Goal: Information Seeking & Learning: Check status

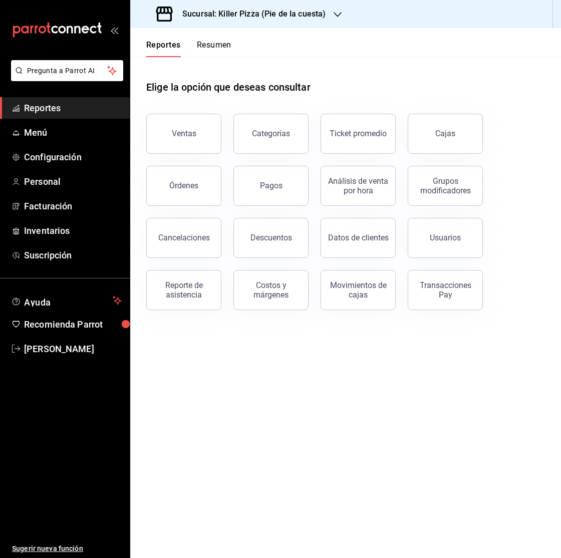
click at [322, 9] on h3 "Sucursal: Killer Pizza (Pie de la cuesta)" at bounding box center [249, 14] width 151 height 12
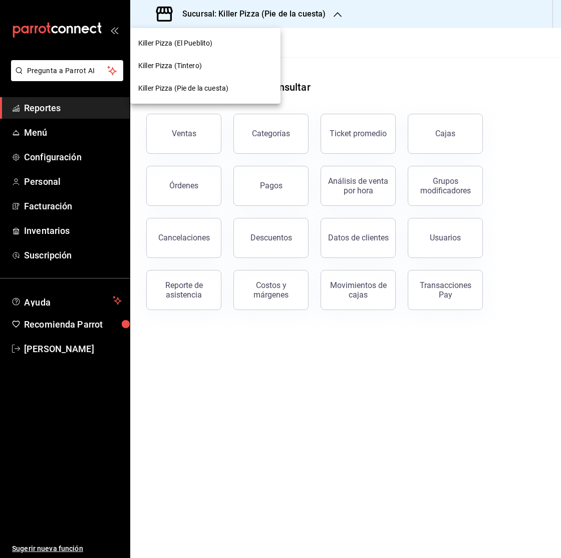
click at [195, 45] on span "Killer Pizza (El Pueblito)" at bounding box center [175, 43] width 74 height 11
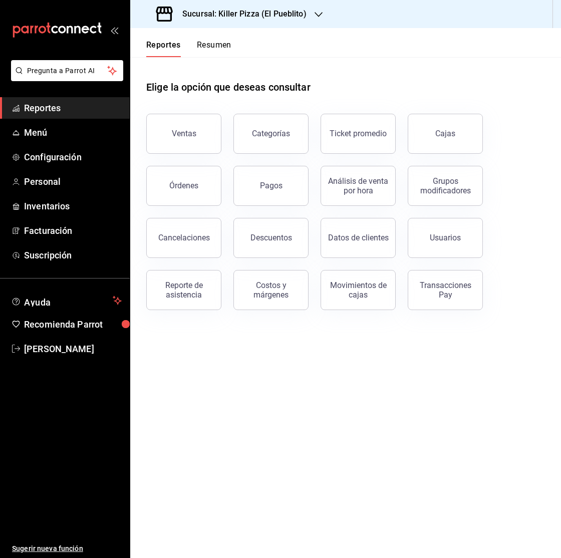
click at [424, 138] on button "Cajas" at bounding box center [445, 134] width 75 height 40
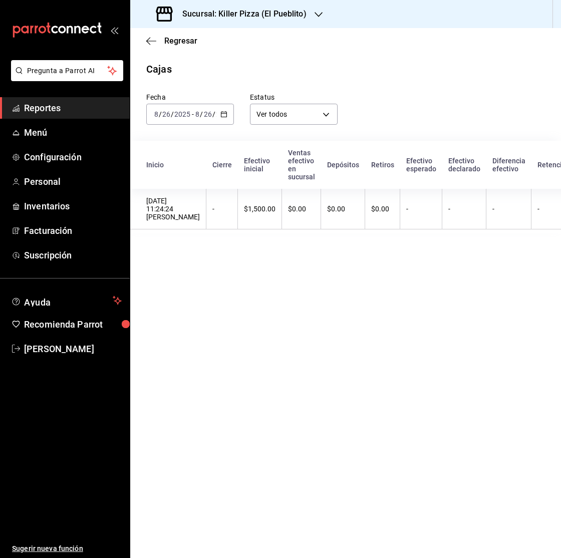
click at [221, 115] on icon "button" at bounding box center [223, 114] width 7 height 7
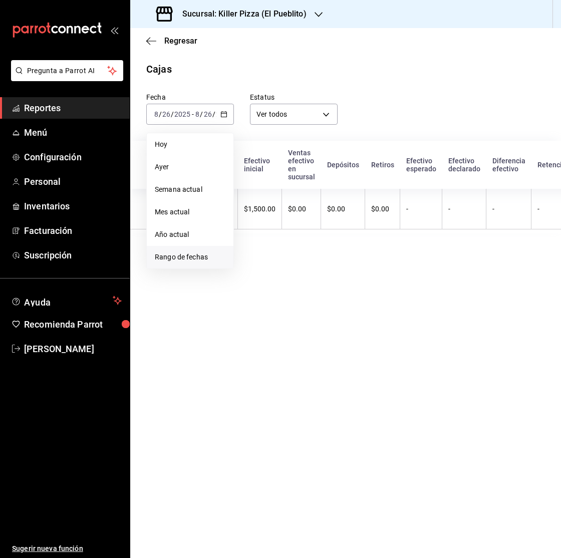
click at [168, 250] on li "Rango de fechas" at bounding box center [190, 257] width 87 height 23
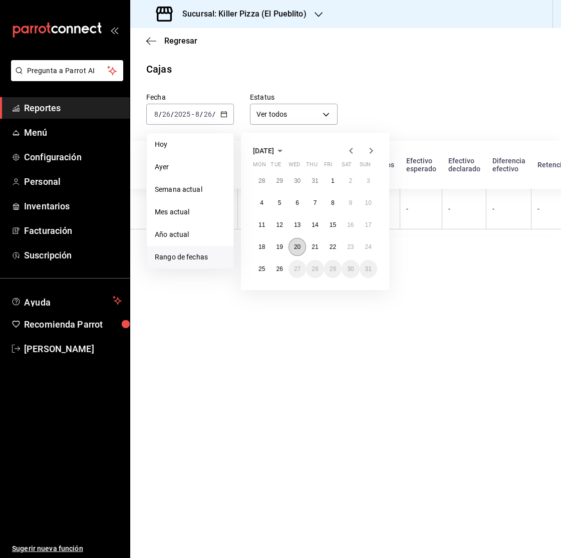
click at [300, 246] on abbr "20" at bounding box center [297, 246] width 7 height 7
click at [261, 271] on abbr "25" at bounding box center [261, 268] width 7 height 7
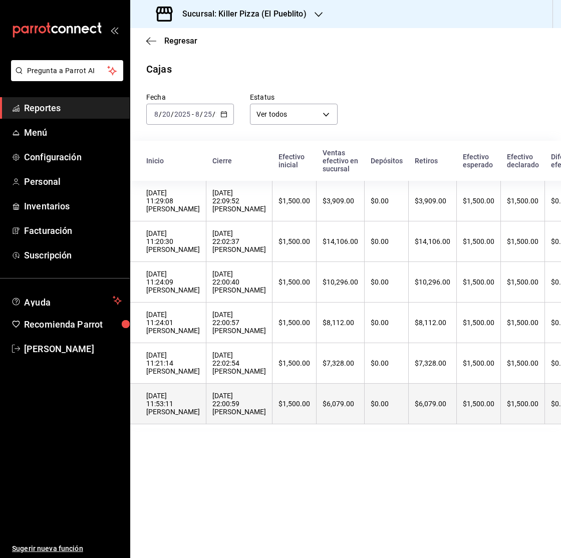
click at [323, 408] on div "$6,079.00" at bounding box center [341, 404] width 36 height 8
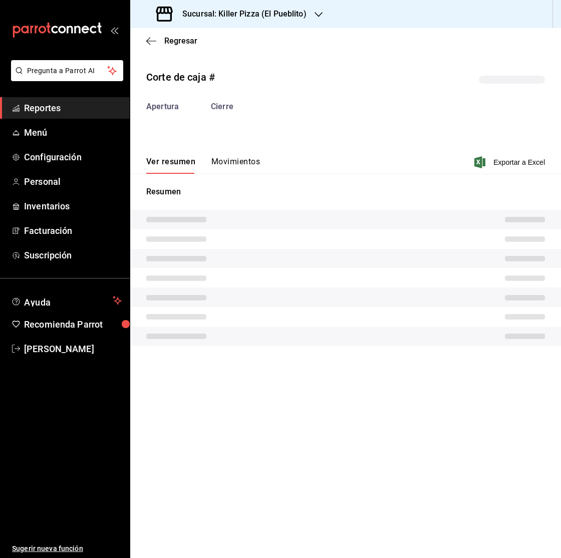
click at [241, 165] on button "Movimientos" at bounding box center [235, 165] width 49 height 17
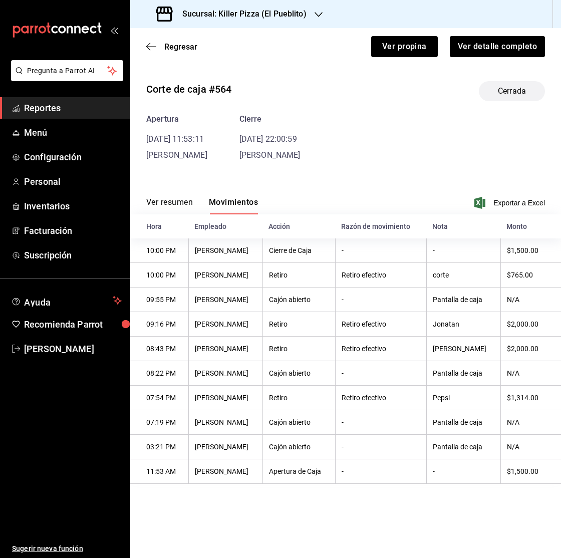
click at [180, 200] on button "Ver resumen" at bounding box center [169, 205] width 47 height 17
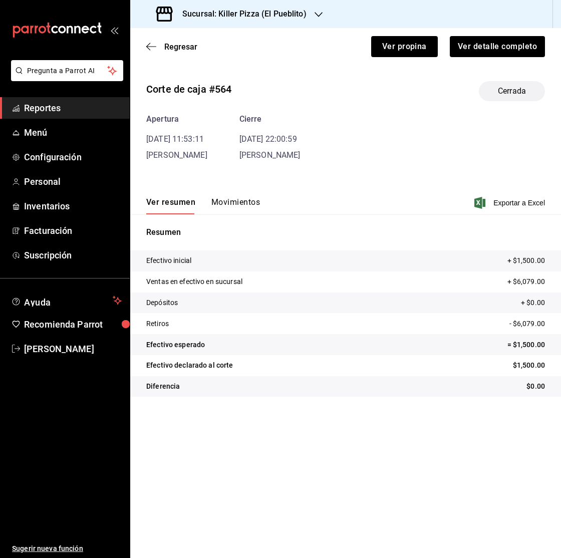
click at [216, 201] on button "Movimientos" at bounding box center [235, 205] width 49 height 17
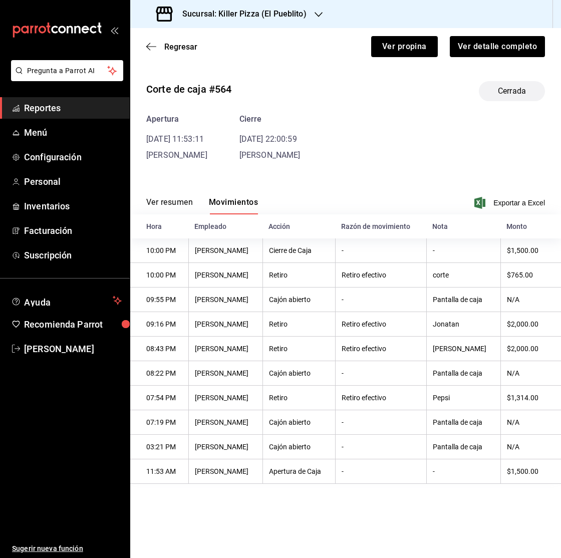
click at [176, 40] on div "Regresar Ver propina Ver detalle completo" at bounding box center [345, 46] width 431 height 37
click at [173, 41] on div "Regresar Ver propina Ver detalle completo" at bounding box center [345, 46] width 431 height 37
click at [172, 47] on span "Regresar" at bounding box center [180, 47] width 33 height 10
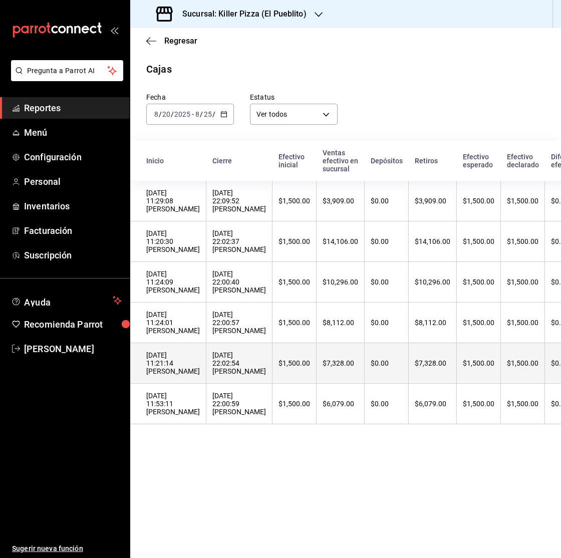
click at [409, 373] on th "$7,328.00" at bounding box center [433, 363] width 48 height 41
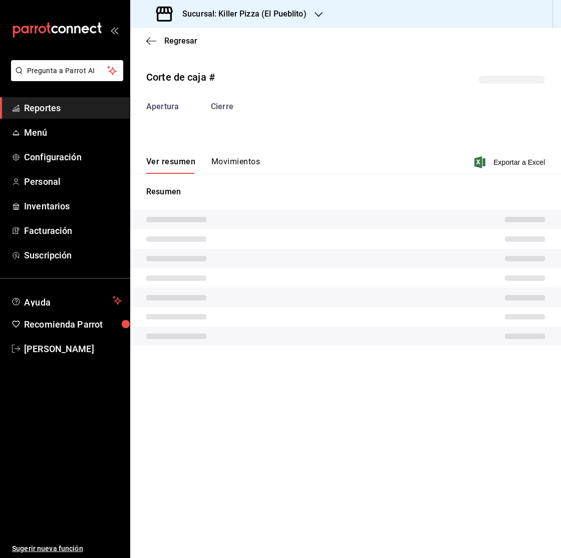
click at [245, 176] on div "Resumen" at bounding box center [345, 266] width 431 height 184
click at [236, 160] on button "Movimientos" at bounding box center [235, 165] width 49 height 17
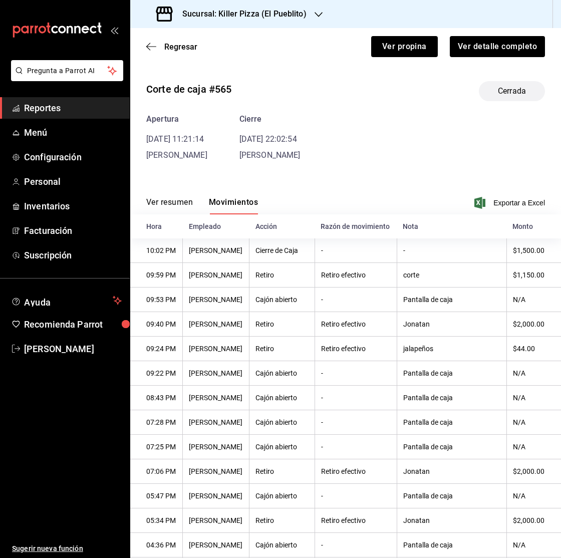
click at [169, 199] on button "Ver resumen" at bounding box center [169, 205] width 47 height 17
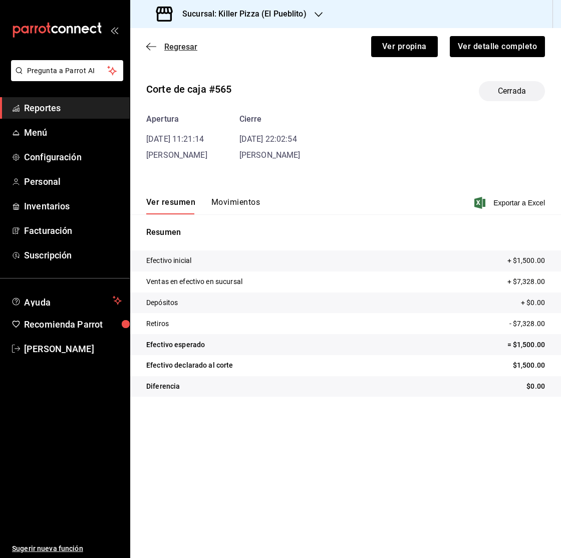
click at [158, 42] on span "Regresar" at bounding box center [171, 47] width 51 height 10
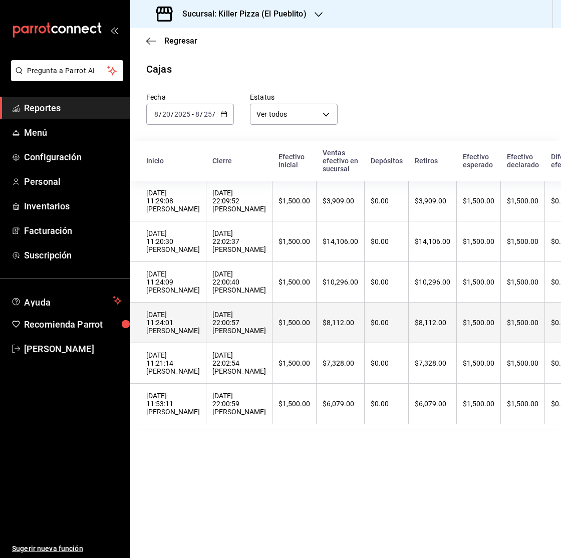
click at [317, 336] on th "$8,112.00" at bounding box center [341, 323] width 48 height 41
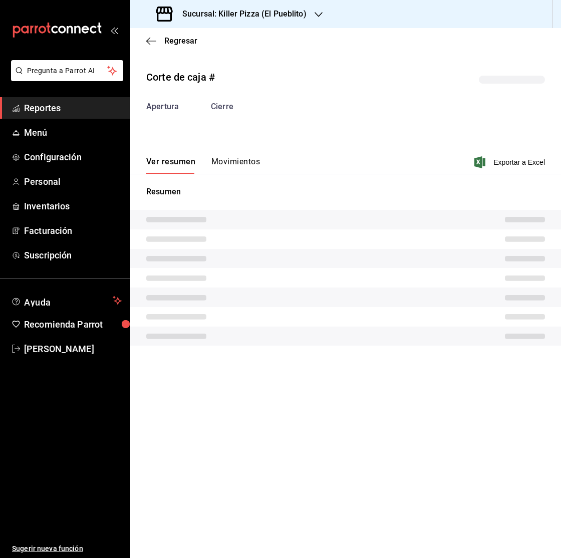
click at [229, 167] on button "Movimientos" at bounding box center [235, 165] width 49 height 17
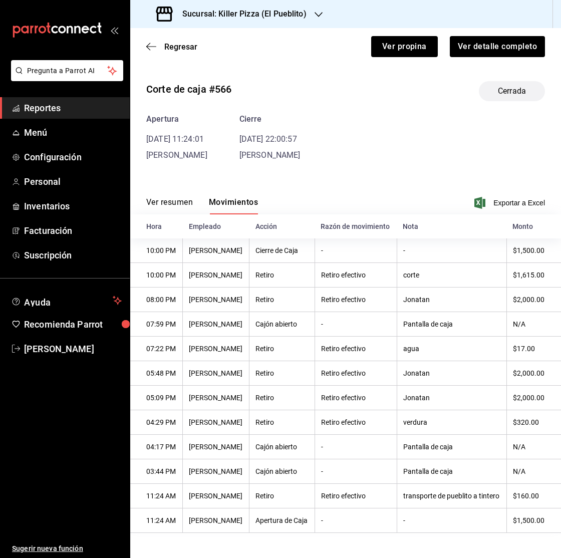
scroll to position [2, 0]
click at [162, 197] on button "Ver resumen" at bounding box center [169, 205] width 47 height 17
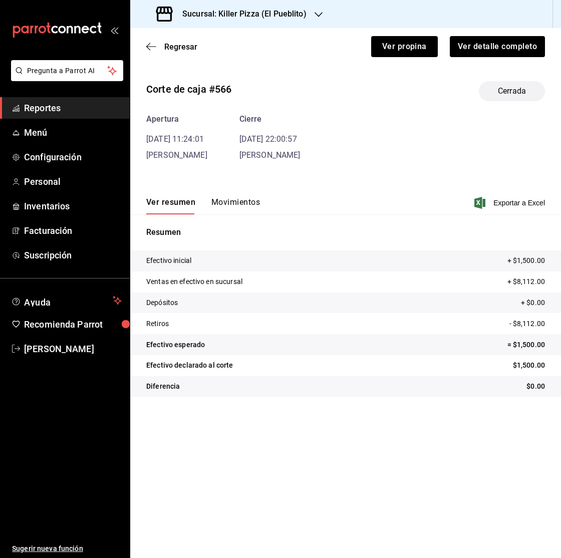
scroll to position [0, 0]
click at [171, 52] on div "Regresar Ver propina Ver detalle completo" at bounding box center [345, 46] width 431 height 37
click at [169, 46] on span "Regresar" at bounding box center [180, 47] width 33 height 10
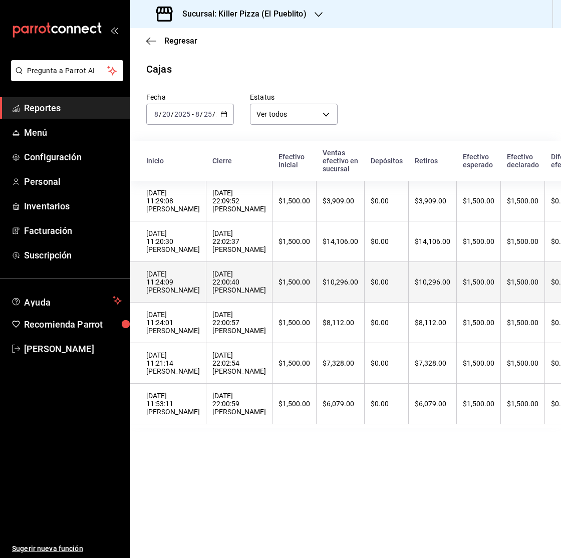
click at [317, 293] on th "$10,296.00" at bounding box center [341, 282] width 48 height 41
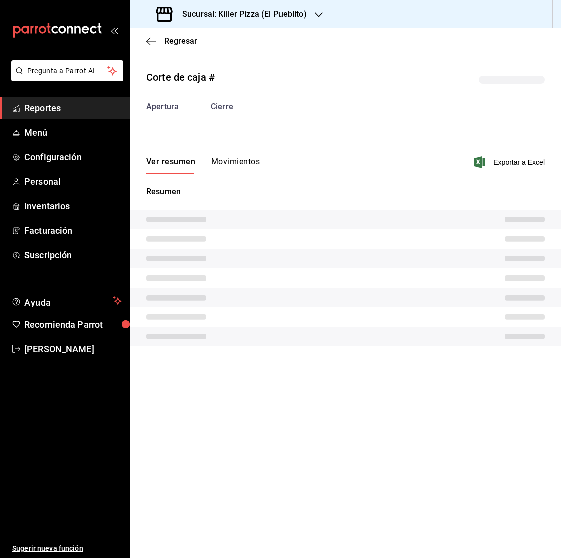
click at [236, 157] on button "Movimientos" at bounding box center [235, 165] width 49 height 17
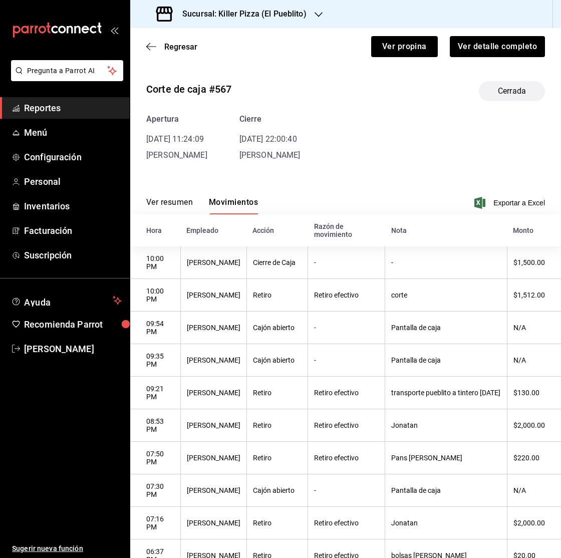
click at [178, 204] on button "Ver resumen" at bounding box center [169, 205] width 47 height 17
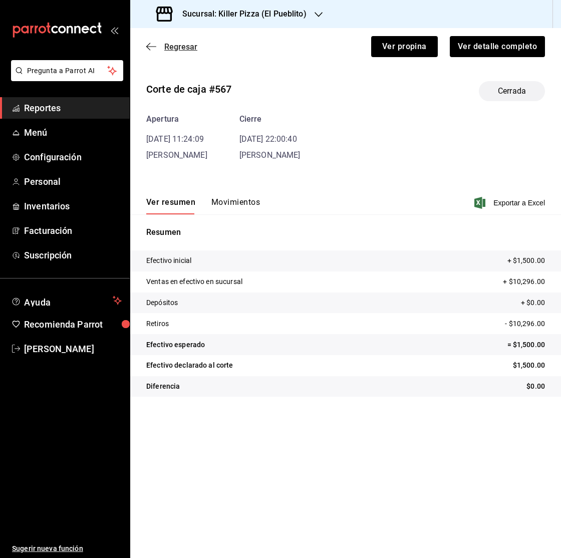
click at [177, 46] on span "Regresar" at bounding box center [180, 47] width 33 height 10
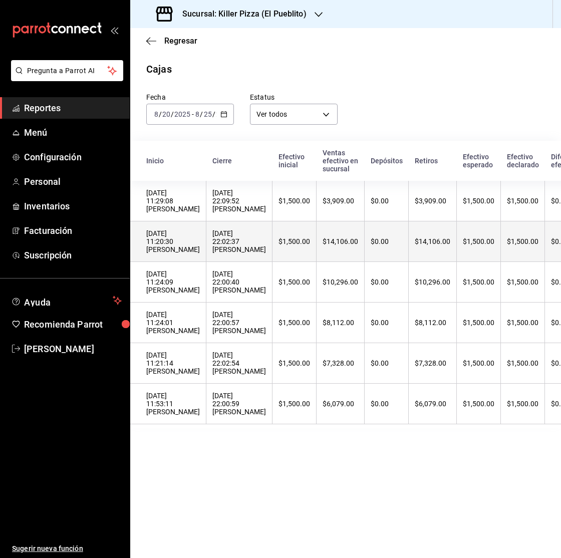
click at [370, 250] on th "$0.00" at bounding box center [387, 241] width 44 height 41
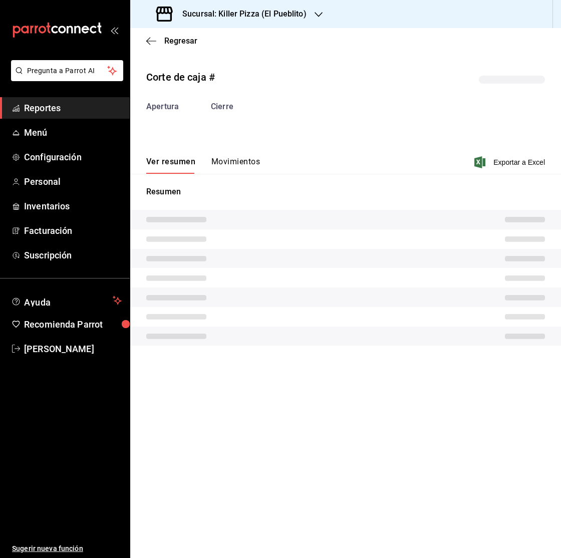
click at [231, 169] on button "Movimientos" at bounding box center [235, 165] width 49 height 17
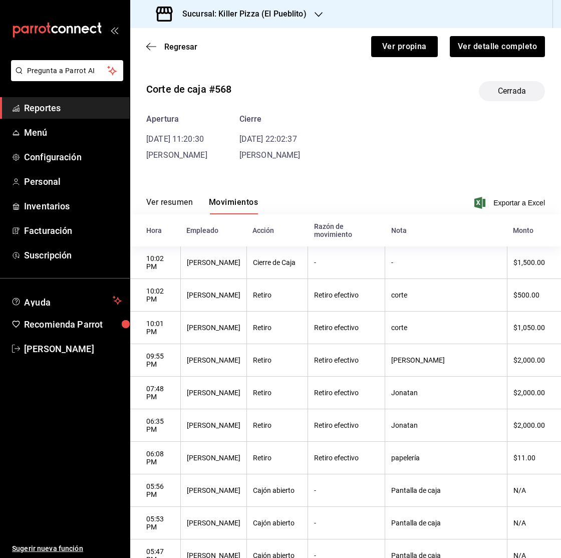
click at [170, 205] on button "Ver resumen" at bounding box center [169, 205] width 47 height 17
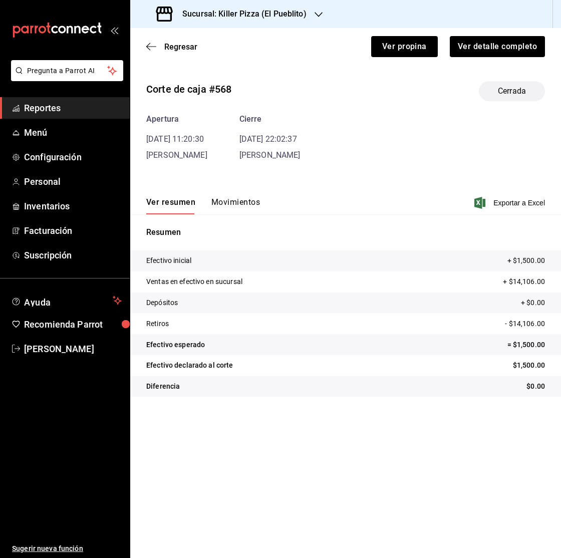
click at [236, 205] on button "Movimientos" at bounding box center [235, 205] width 49 height 17
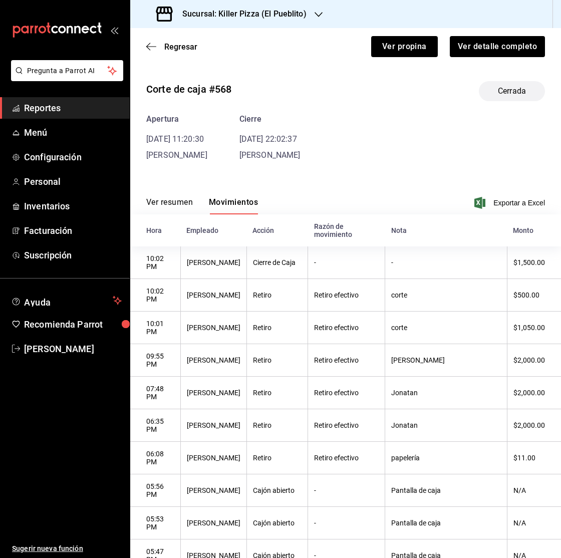
click at [177, 207] on button "Ver resumen" at bounding box center [169, 205] width 47 height 17
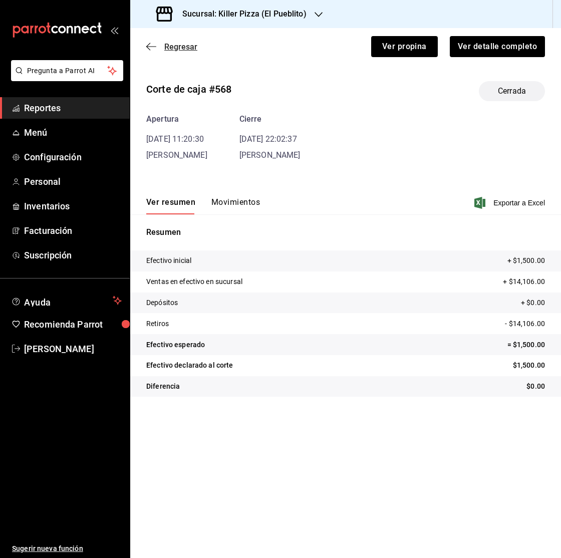
click at [153, 43] on icon "button" at bounding box center [151, 46] width 10 height 9
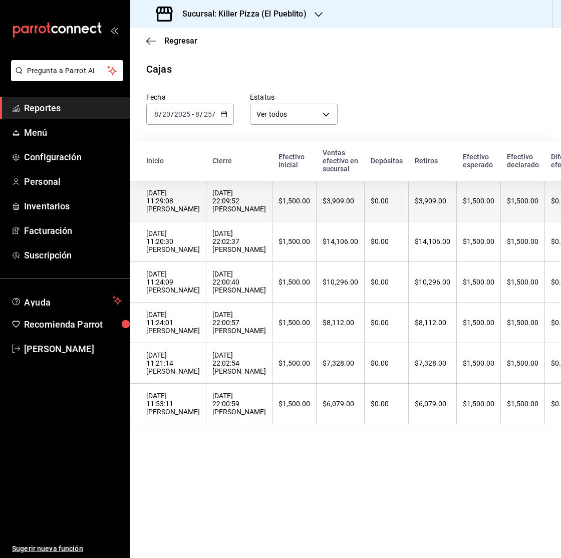
click at [415, 201] on div "$3,909.00" at bounding box center [433, 201] width 36 height 8
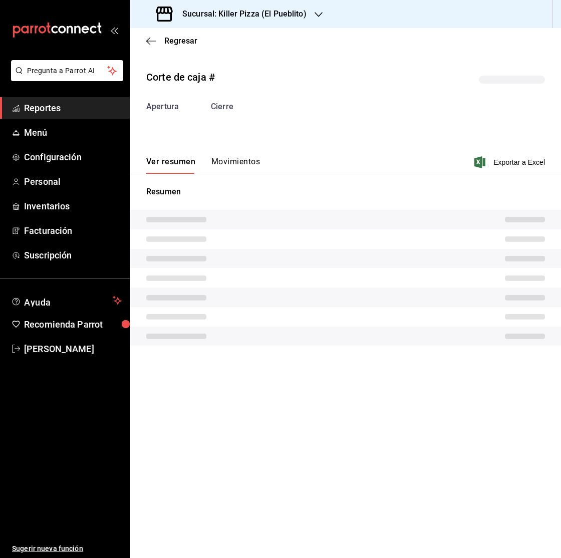
click at [257, 164] on button "Movimientos" at bounding box center [235, 165] width 49 height 17
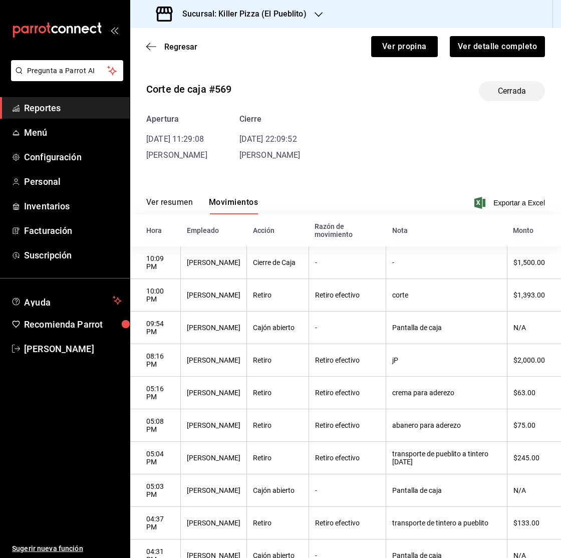
click at [173, 204] on button "Ver resumen" at bounding box center [169, 205] width 47 height 17
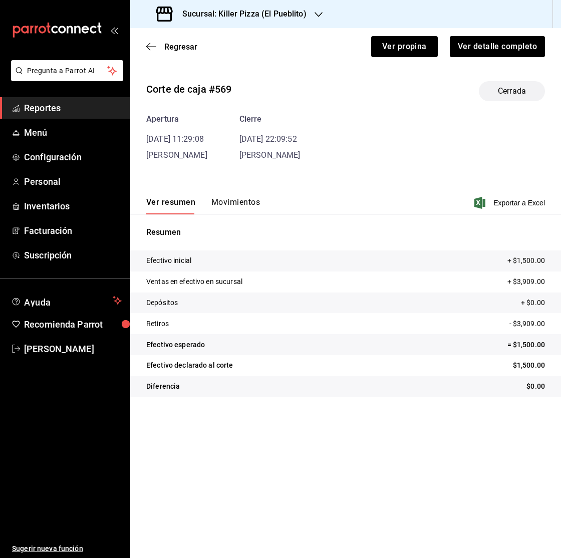
click at [226, 199] on button "Movimientos" at bounding box center [235, 205] width 49 height 17
